Goal: Task Accomplishment & Management: Manage account settings

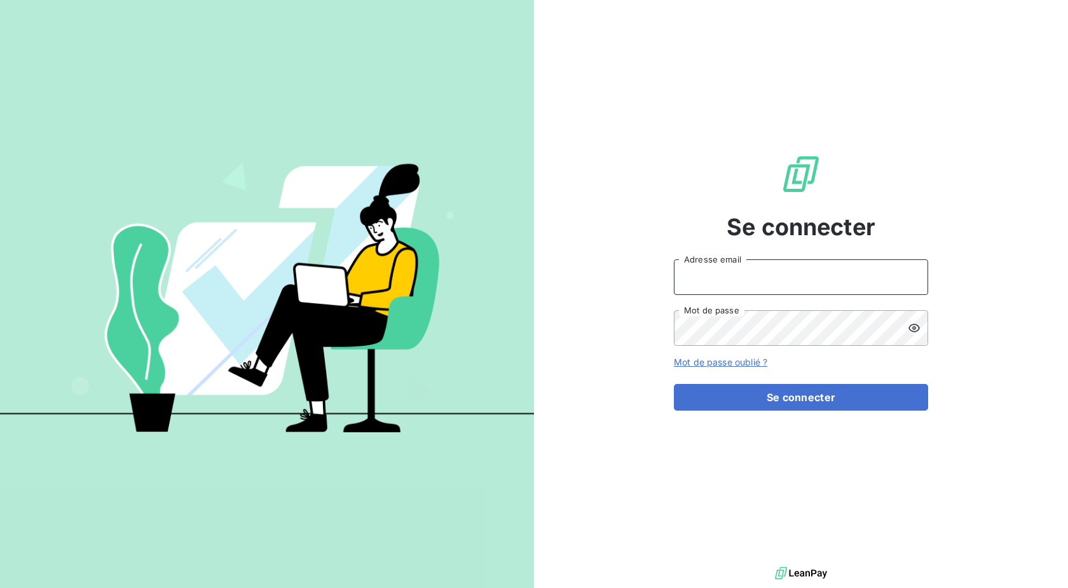
click at [708, 289] on input "Adresse email" at bounding box center [801, 277] width 254 height 36
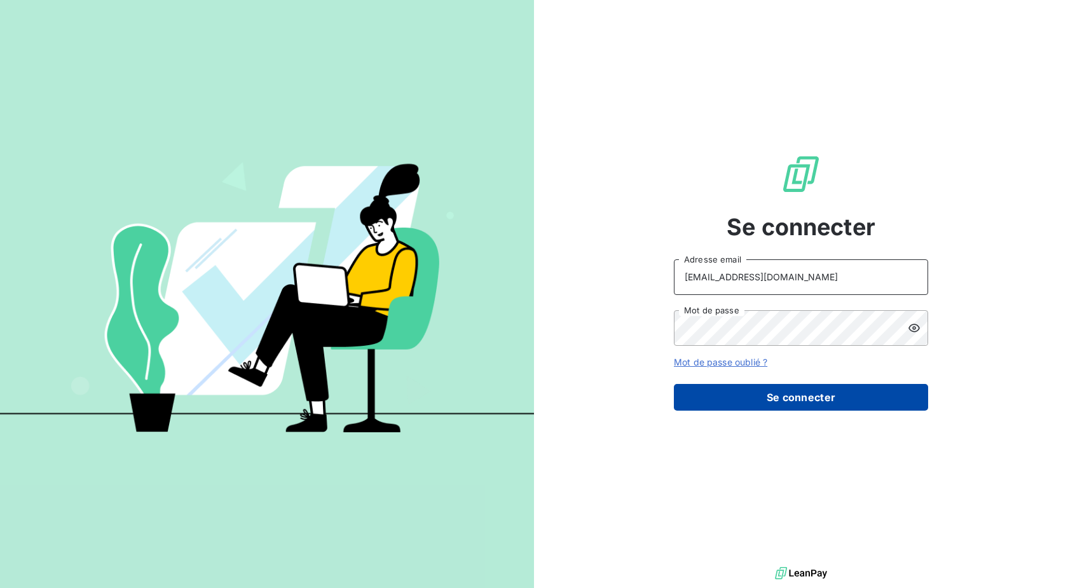
type input "[EMAIL_ADDRESS][DOMAIN_NAME]"
click at [715, 399] on button "Se connecter" at bounding box center [801, 397] width 254 height 27
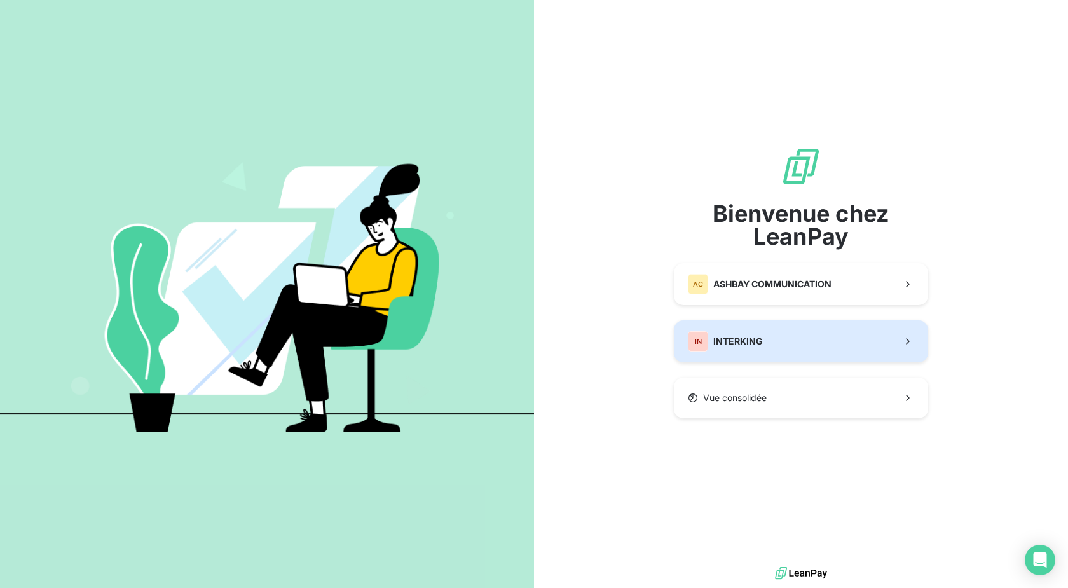
click at [717, 337] on span "INTERKING" at bounding box center [739, 341] width 50 height 13
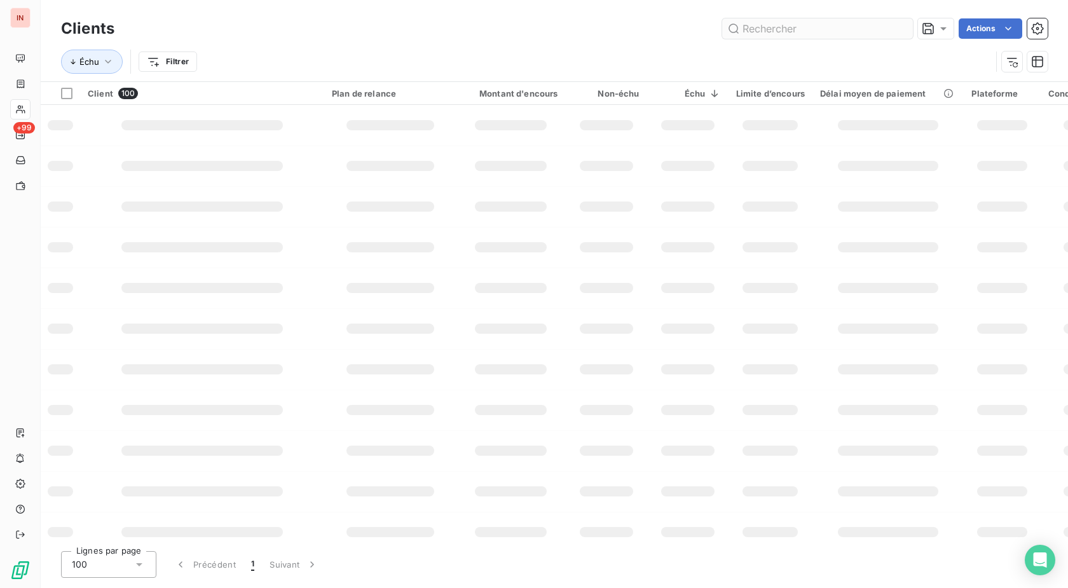
click at [760, 31] on input "text" at bounding box center [817, 28] width 191 height 20
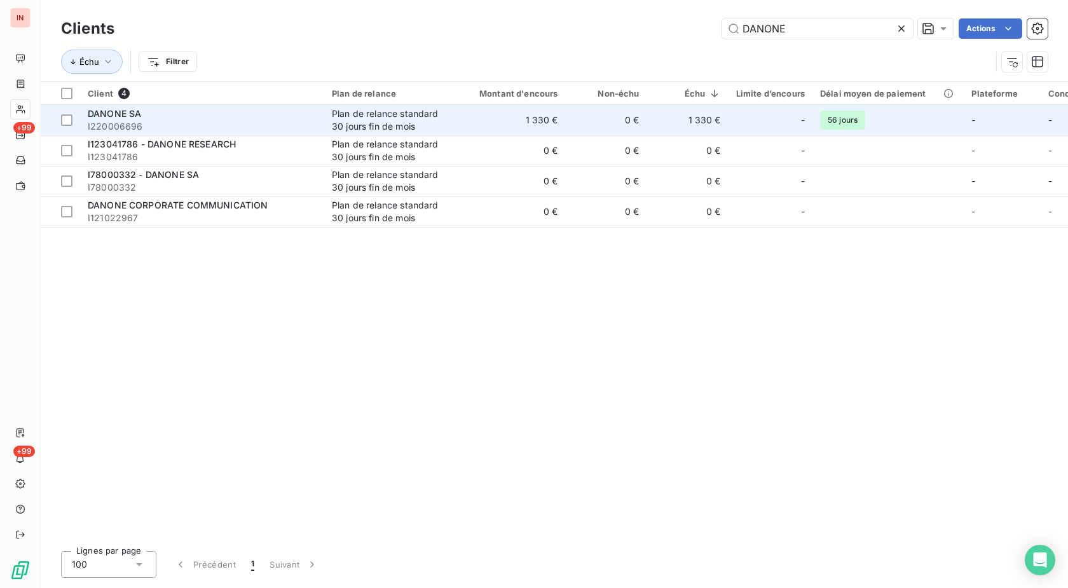
type input "DANONE"
click at [251, 118] on div "DANONE SA" at bounding box center [202, 113] width 229 height 13
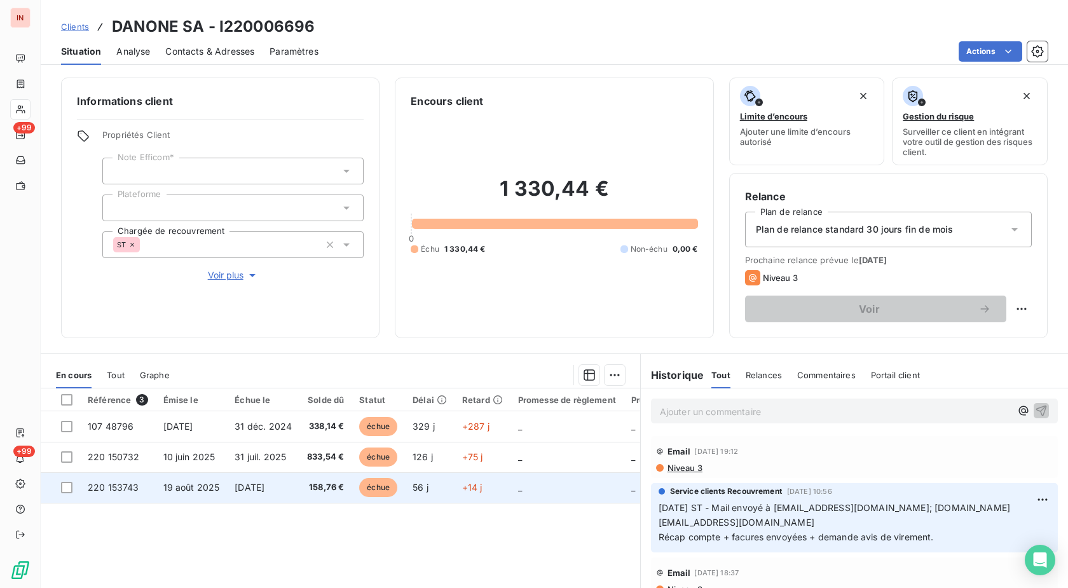
click at [396, 491] on span "échue" at bounding box center [378, 487] width 38 height 19
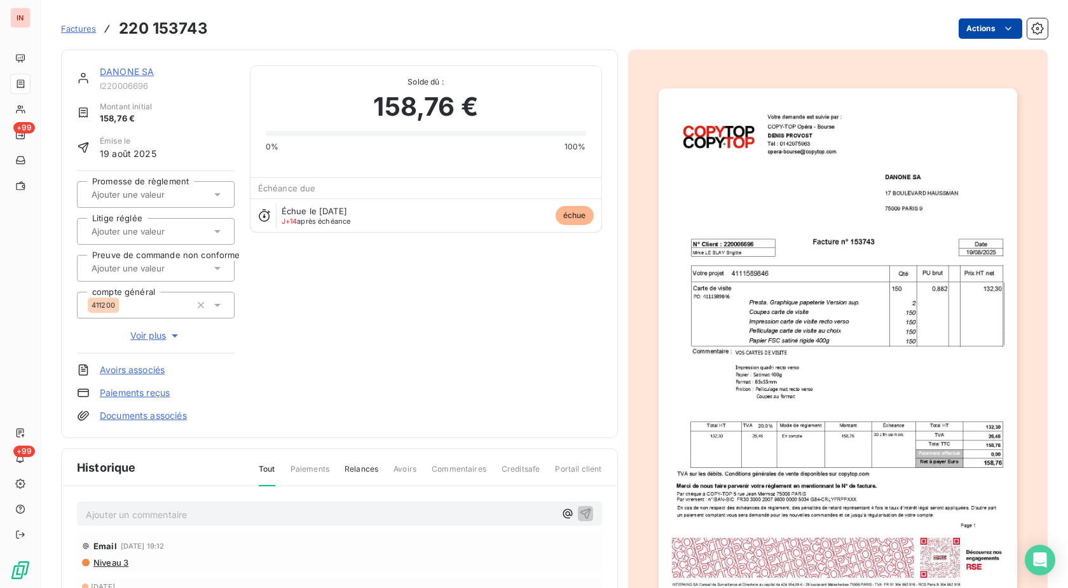
click at [979, 27] on html "IN +99 +99 Factures 220 153743 Actions DANONE SA I220006696 Montant initial 158…" at bounding box center [534, 294] width 1068 height 588
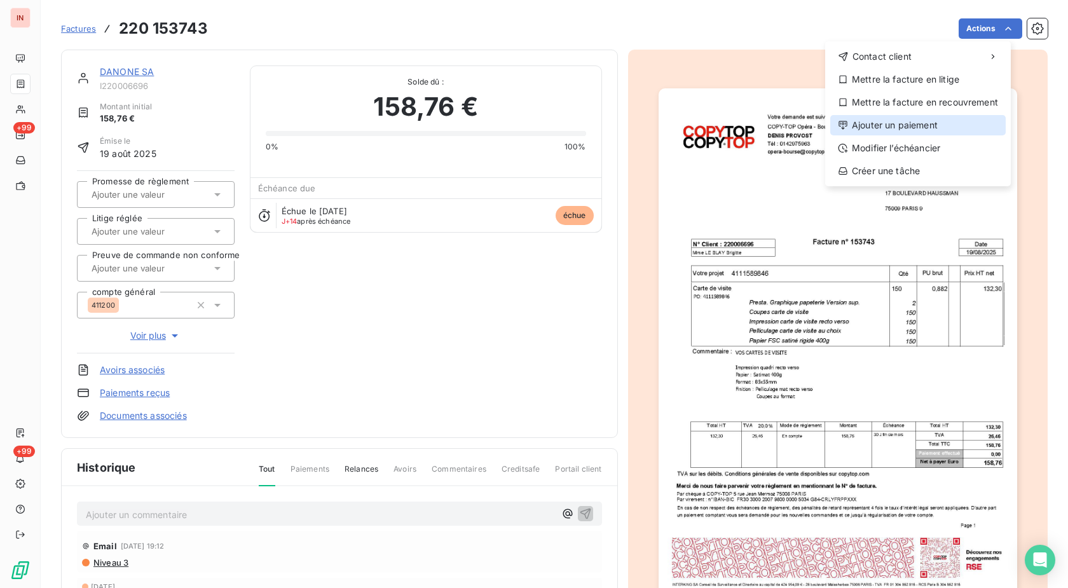
click at [890, 121] on div "Ajouter un paiement" at bounding box center [919, 125] width 176 height 20
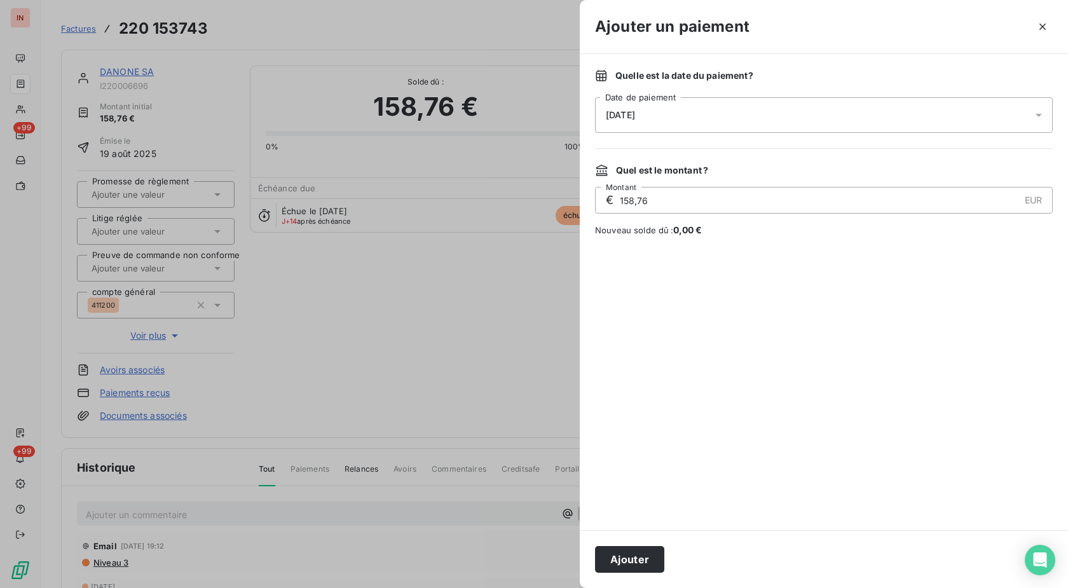
click at [812, 120] on div "[DATE]" at bounding box center [824, 115] width 458 height 36
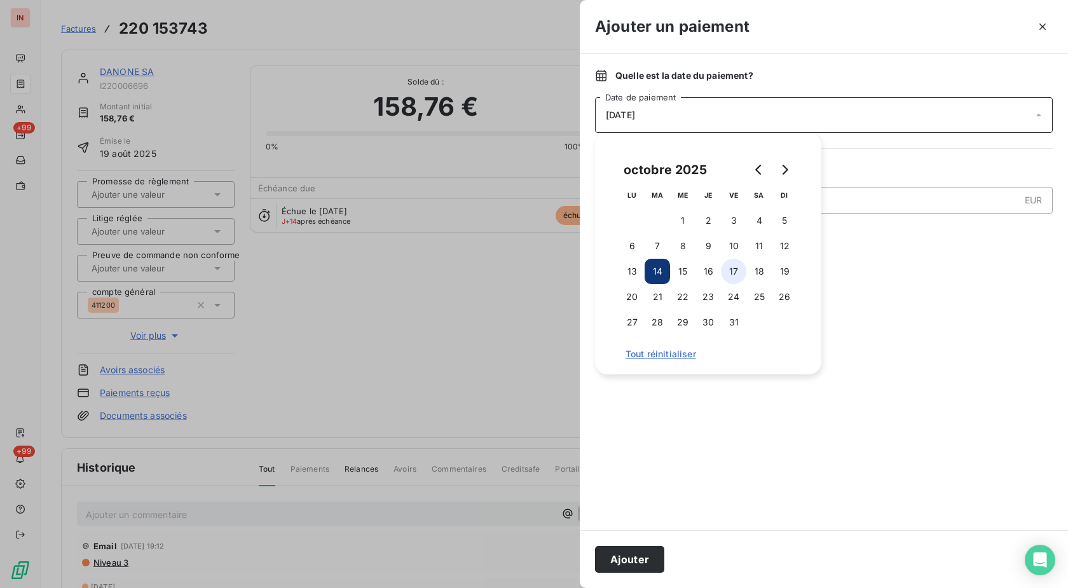
click at [734, 273] on button "17" at bounding box center [733, 271] width 25 height 25
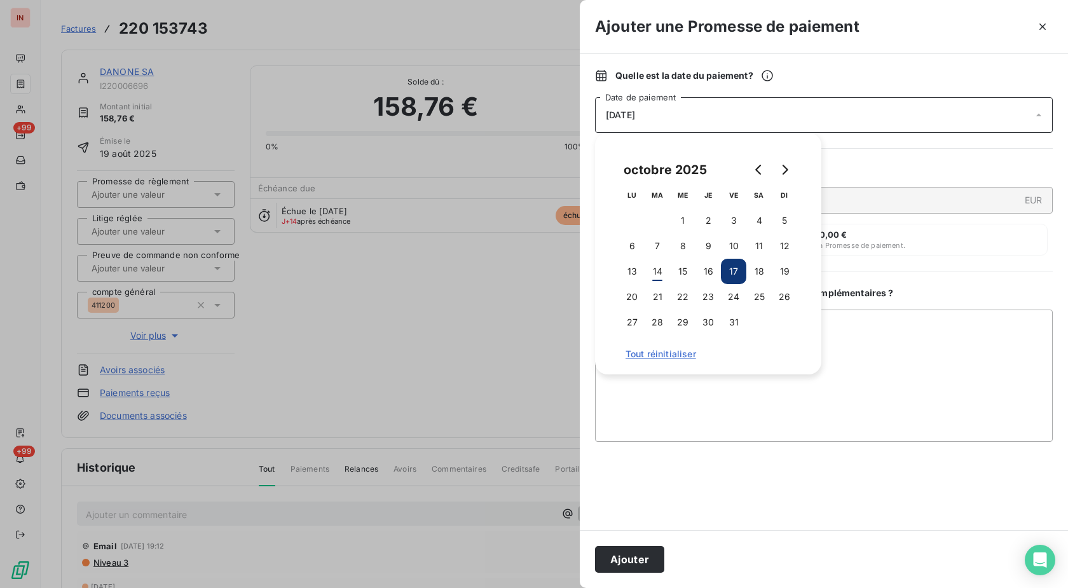
click at [628, 558] on button "Ajouter" at bounding box center [629, 559] width 69 height 27
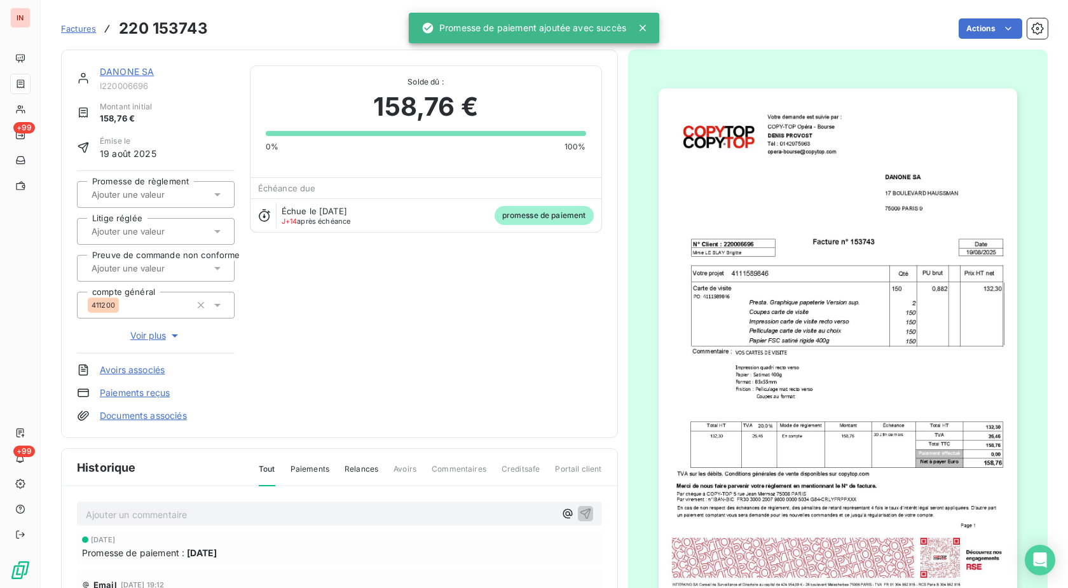
drag, startPoint x: 171, startPoint y: 186, endPoint x: 171, endPoint y: 205, distance: 19.1
click at [171, 185] on div at bounding box center [156, 194] width 158 height 27
click at [168, 226] on div "Oui" at bounding box center [163, 228] width 122 height 20
click at [139, 72] on link "DANONE SA" at bounding box center [127, 71] width 54 height 11
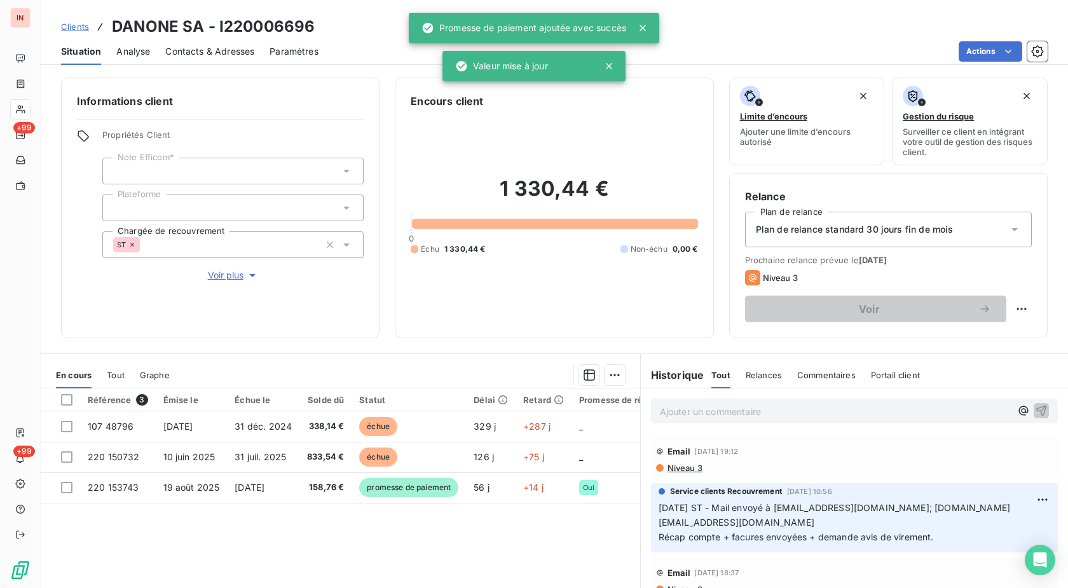
click at [693, 414] on p "Ajouter un commentaire ﻿" at bounding box center [835, 412] width 351 height 16
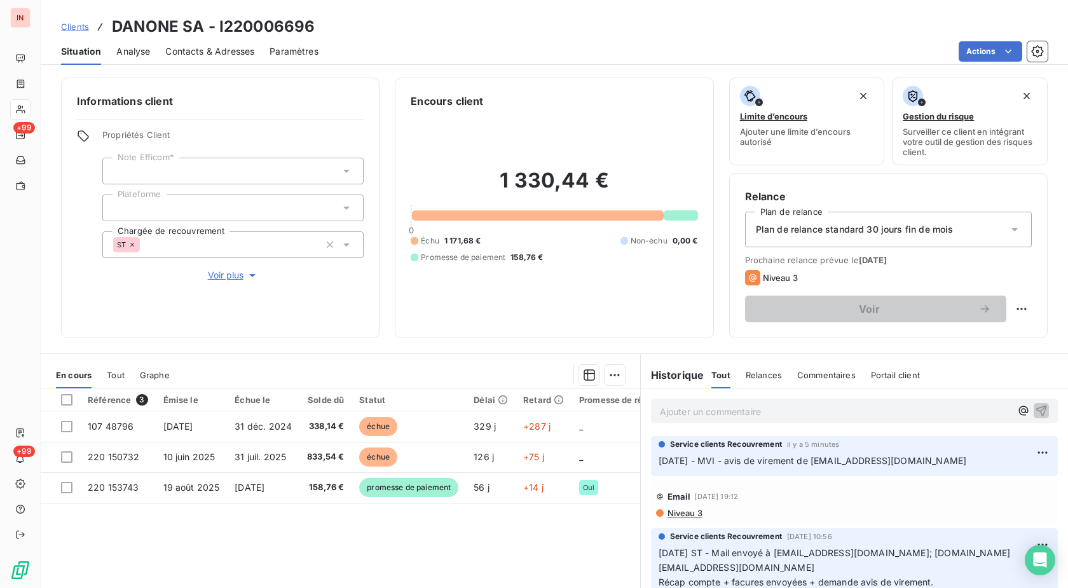
click at [479, 546] on div "Référence 3 Émise le Échue le Solde dû Statut Délai Retard Promesse de règlemen…" at bounding box center [341, 511] width 600 height 245
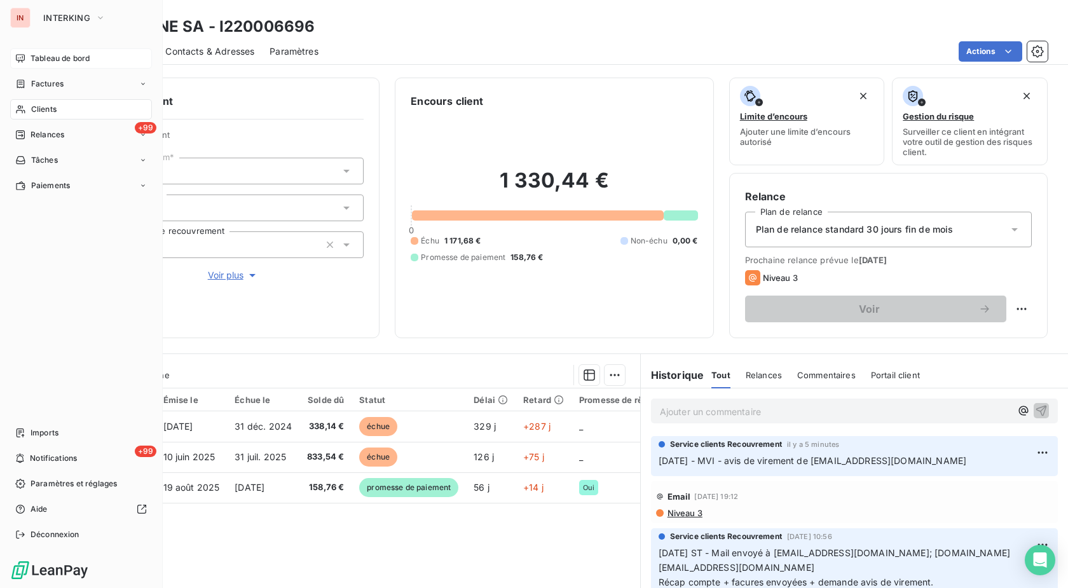
click at [31, 60] on span "Tableau de bord" at bounding box center [60, 58] width 59 height 11
